Goal: Obtain resource: Download file/media

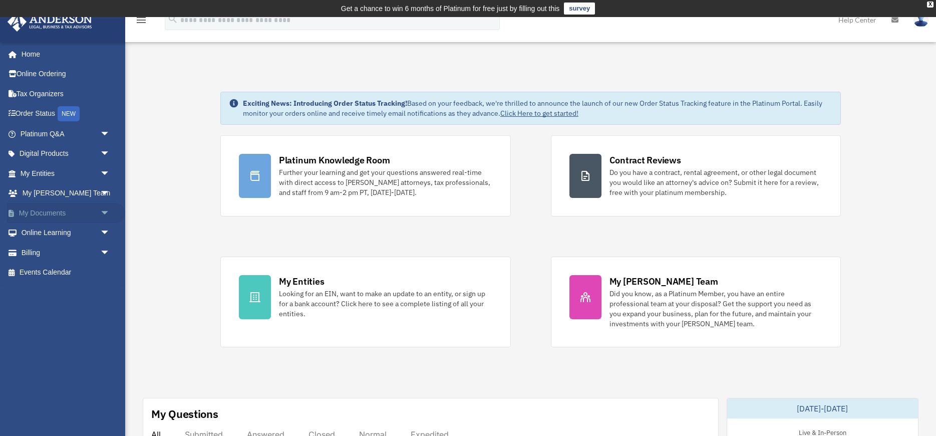
click at [43, 212] on link "My Documents arrow_drop_down" at bounding box center [66, 213] width 118 height 20
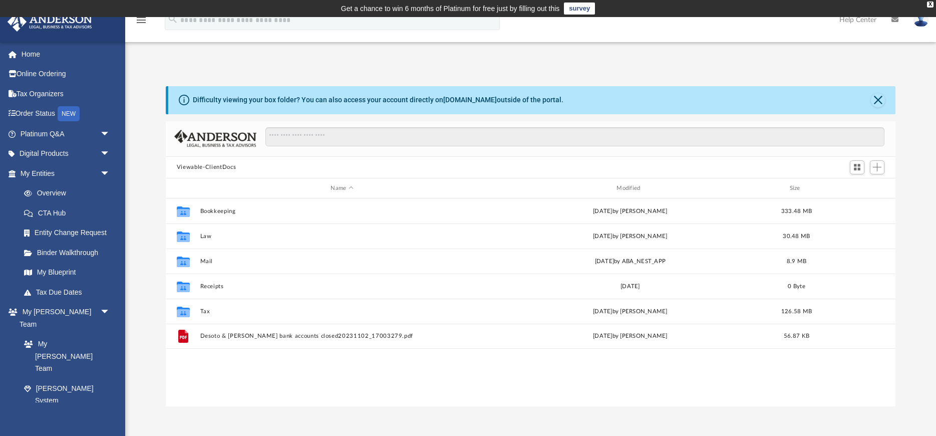
scroll to position [227, 729]
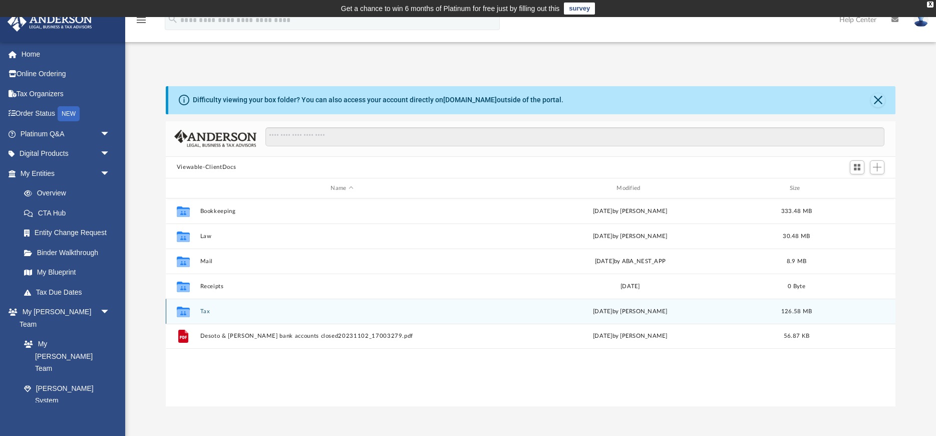
click at [211, 314] on button "Tax" at bounding box center [342, 311] width 284 height 7
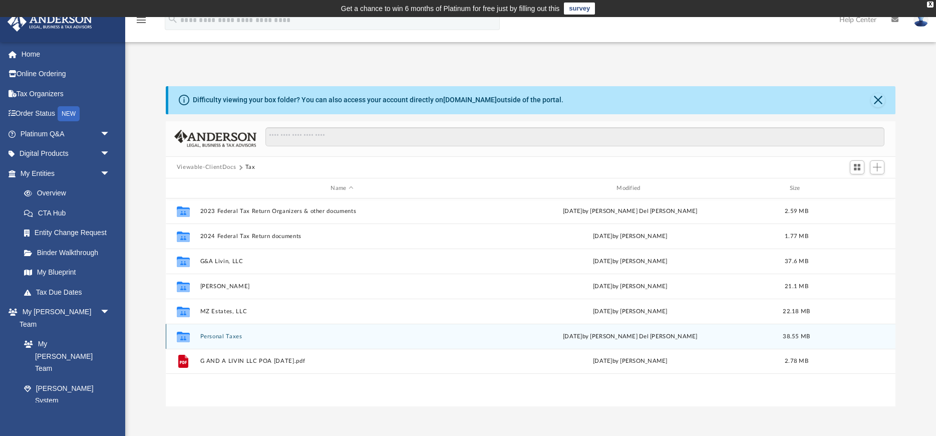
click at [216, 336] on button "Personal Taxes" at bounding box center [342, 336] width 284 height 7
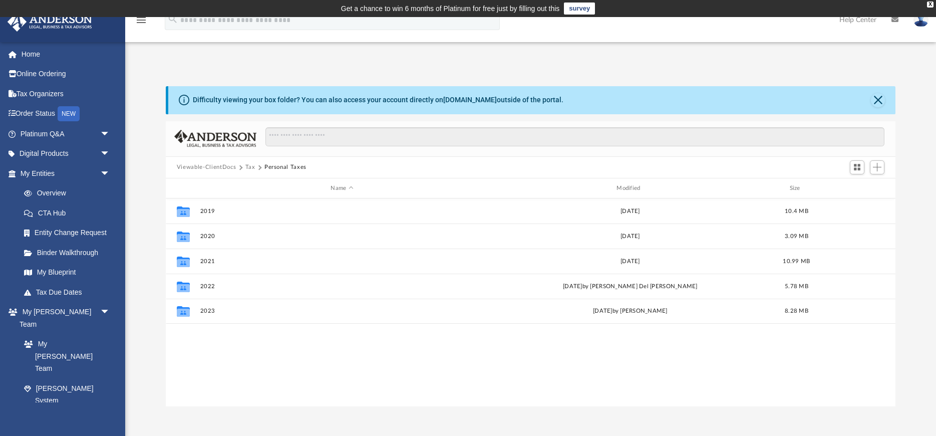
click at [250, 164] on button "Tax" at bounding box center [250, 167] width 10 height 9
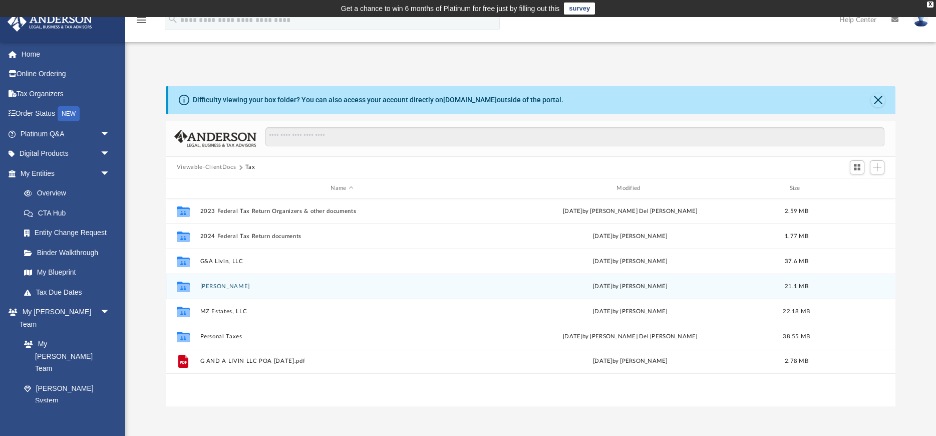
click at [183, 285] on icon "grid" at bounding box center [183, 288] width 13 height 8
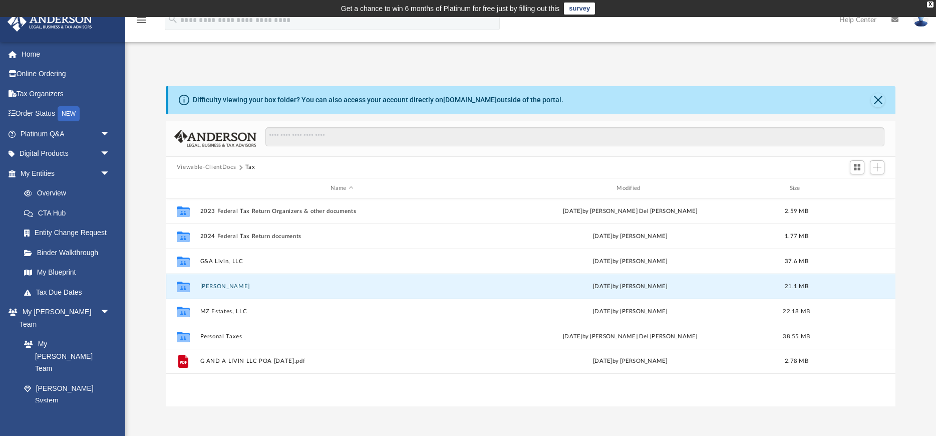
click at [183, 285] on icon "grid" at bounding box center [183, 288] width 13 height 8
click at [213, 280] on div "Collaborated Folder [PERSON_NAME][DATE] by [PERSON_NAME] 21.1 MB" at bounding box center [530, 285] width 729 height 25
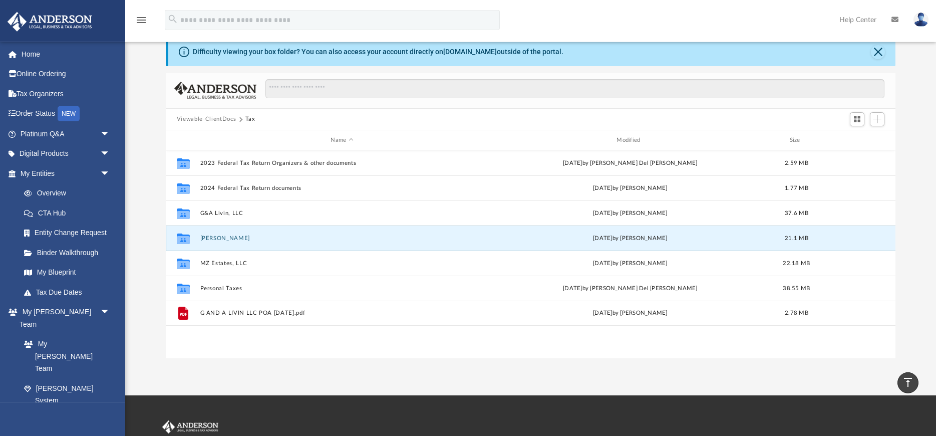
scroll to position [0, 0]
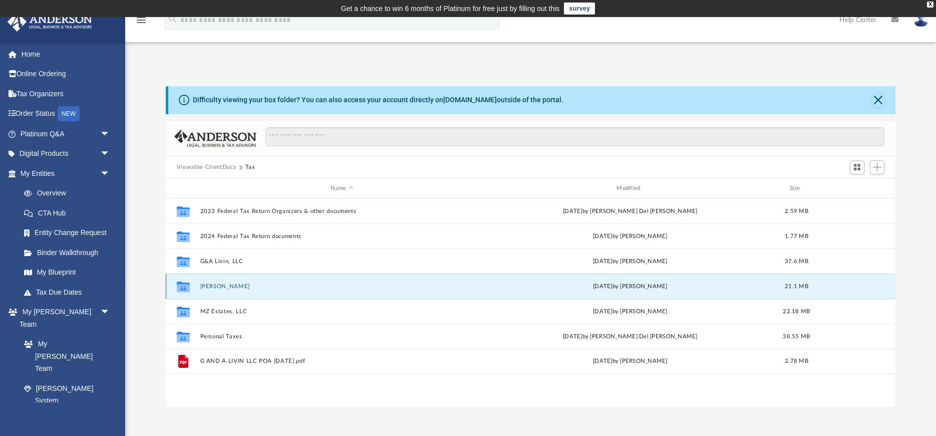
click at [189, 280] on icon "Collaborated Folder" at bounding box center [183, 286] width 16 height 16
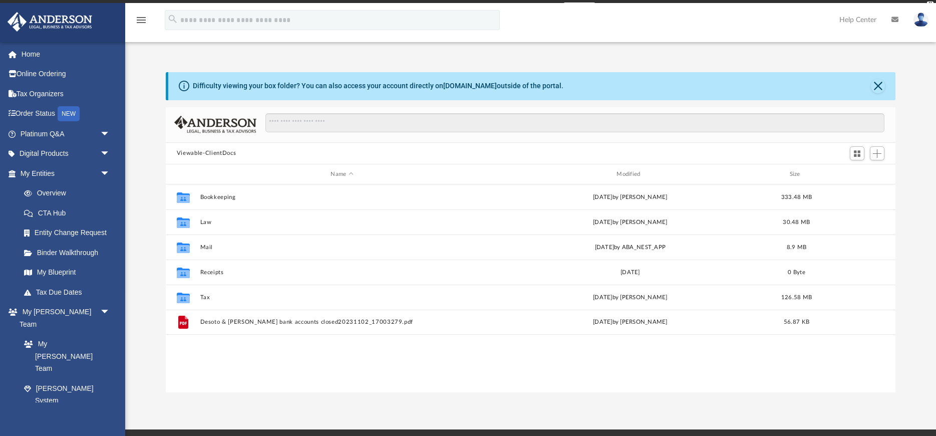
scroll to position [227, 729]
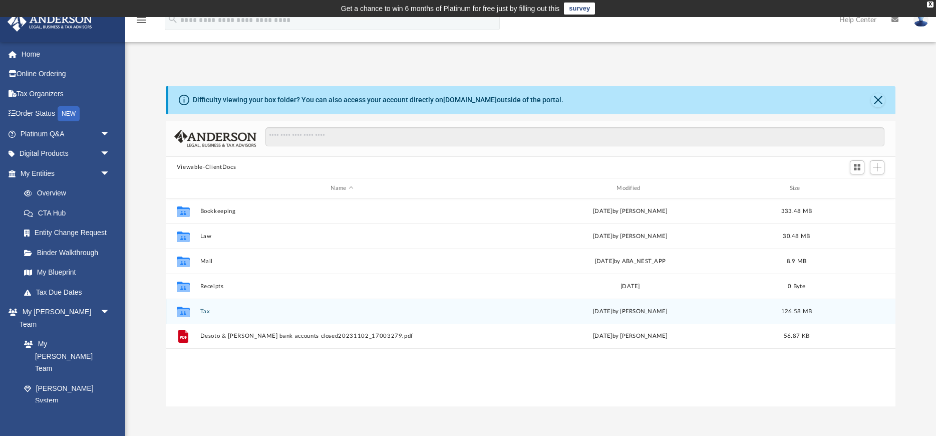
click at [190, 305] on icon "Collaborated Folder" at bounding box center [183, 311] width 16 height 16
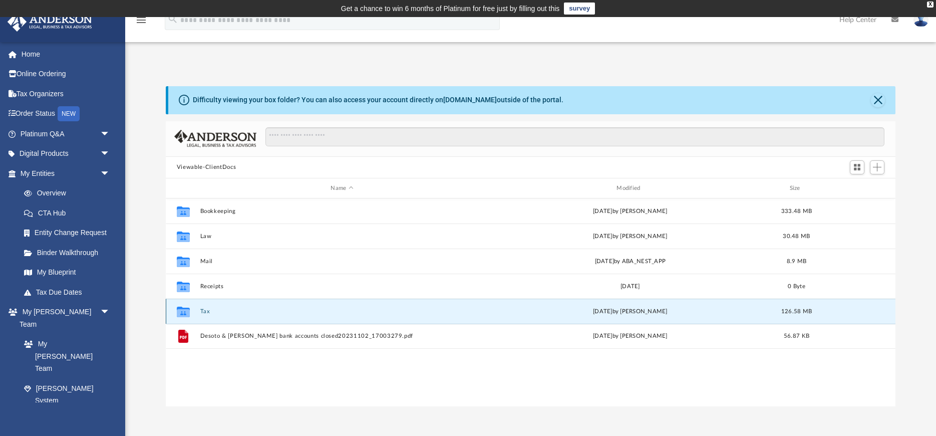
click at [190, 305] on icon "Collaborated Folder" at bounding box center [183, 311] width 16 height 16
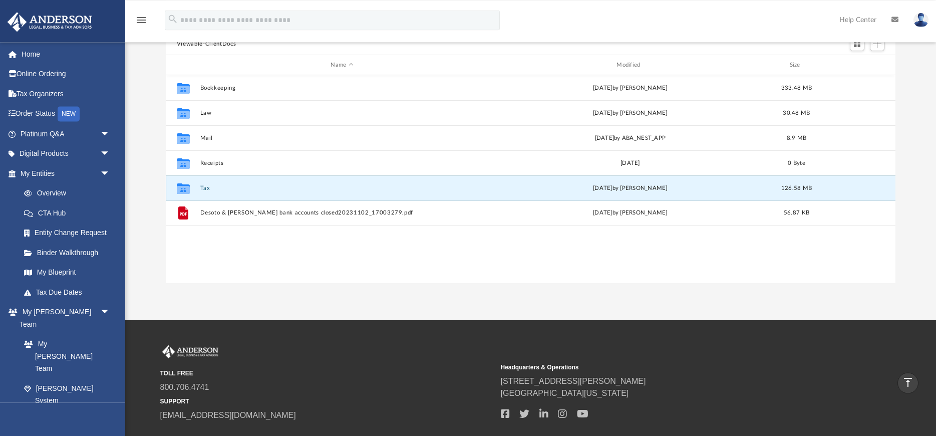
scroll to position [0, 0]
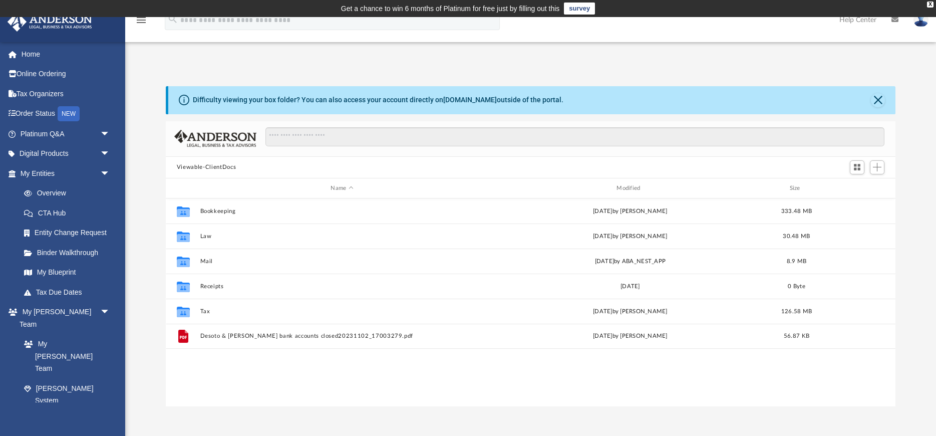
scroll to position [227, 729]
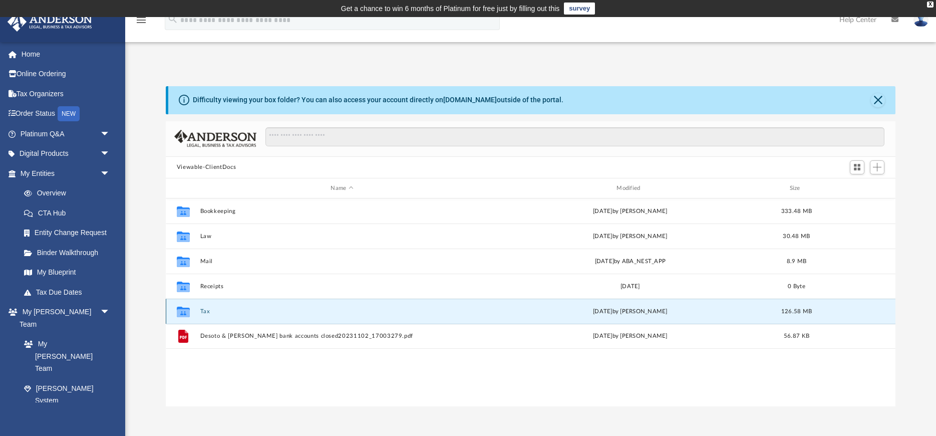
click at [222, 312] on button "Tax" at bounding box center [342, 311] width 284 height 7
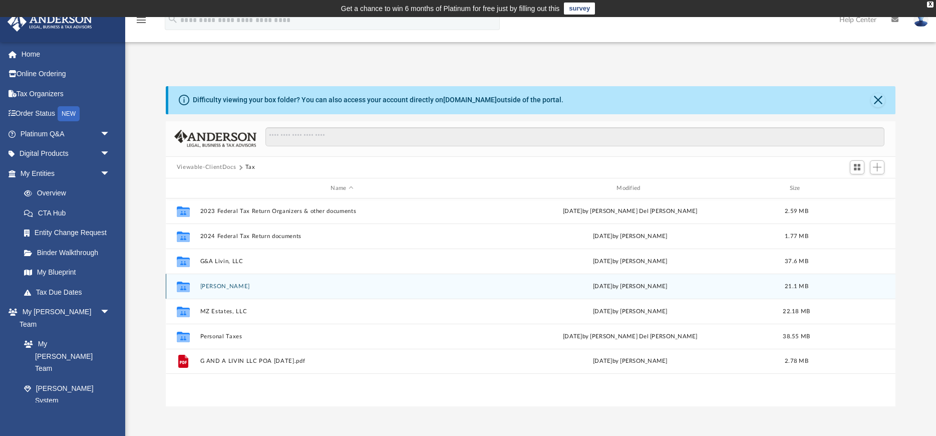
click at [225, 287] on button "Kresge, Allen" at bounding box center [342, 286] width 284 height 7
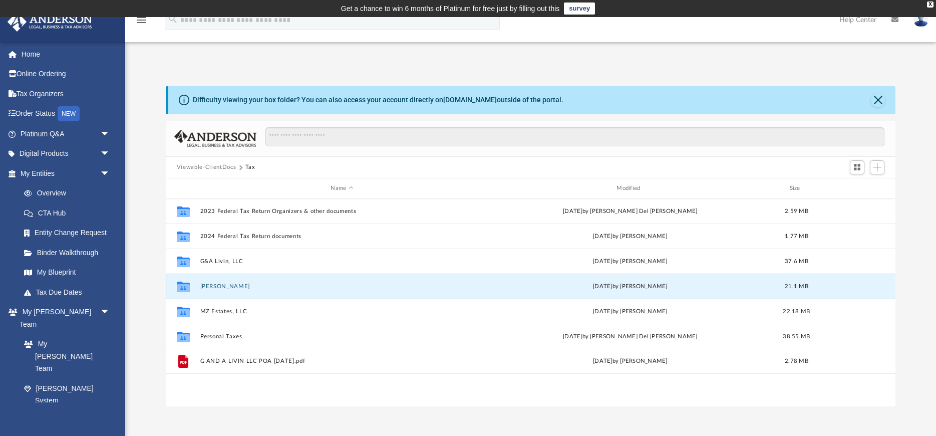
click at [225, 287] on button "Kresge, Allen" at bounding box center [342, 286] width 284 height 7
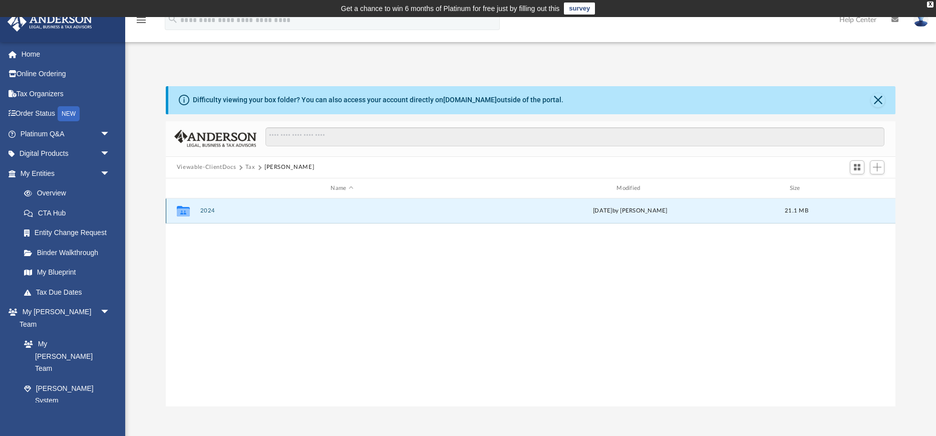
click at [205, 212] on button "2024" at bounding box center [342, 211] width 284 height 7
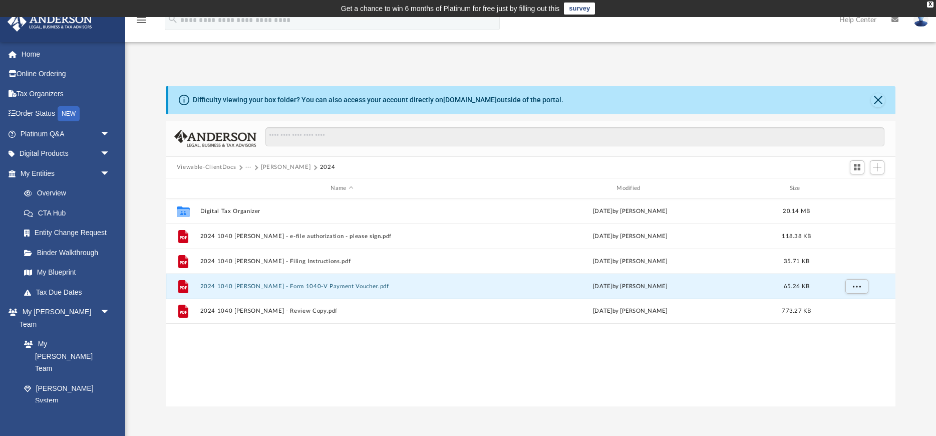
click at [204, 285] on button "2024 1040 Kresge, Allen - Form 1040-V Payment Voucher.pdf" at bounding box center [342, 286] width 284 height 7
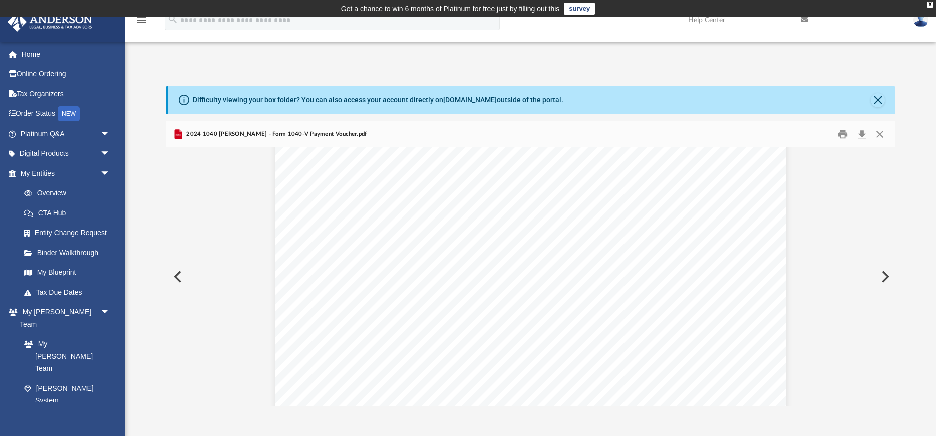
scroll to position [417, 0]
click at [843, 136] on button "Print" at bounding box center [843, 134] width 20 height 16
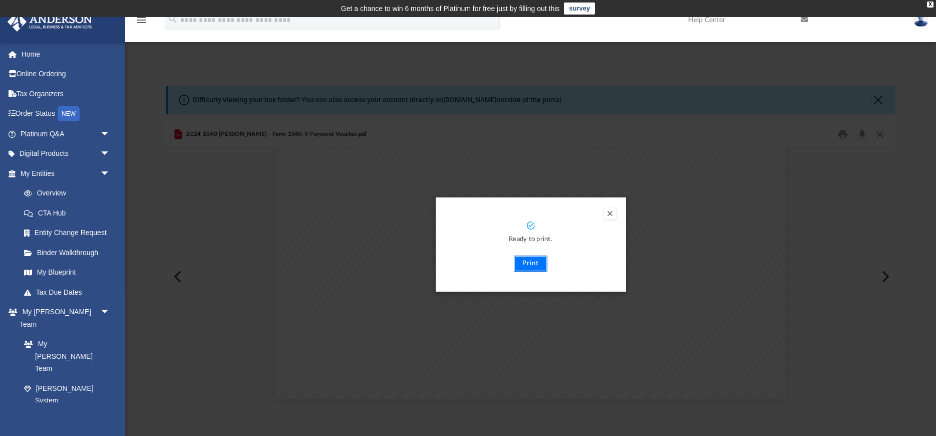
click at [536, 263] on button "Print" at bounding box center [531, 263] width 34 height 16
